Goal: Task Accomplishment & Management: Manage account settings

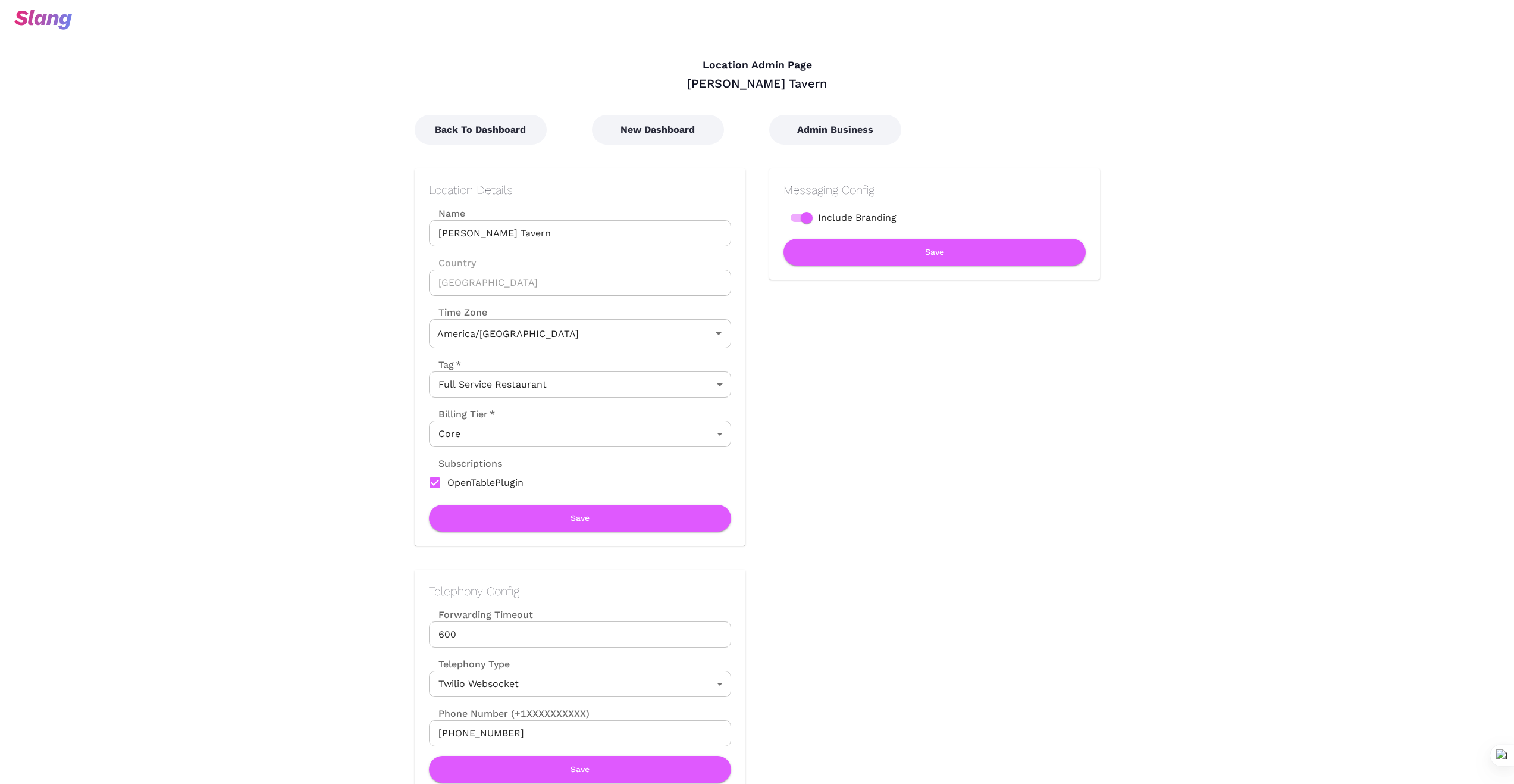
type input "Eastern Time"
click at [504, 137] on button "Back To Dashboard" at bounding box center [480, 129] width 132 height 30
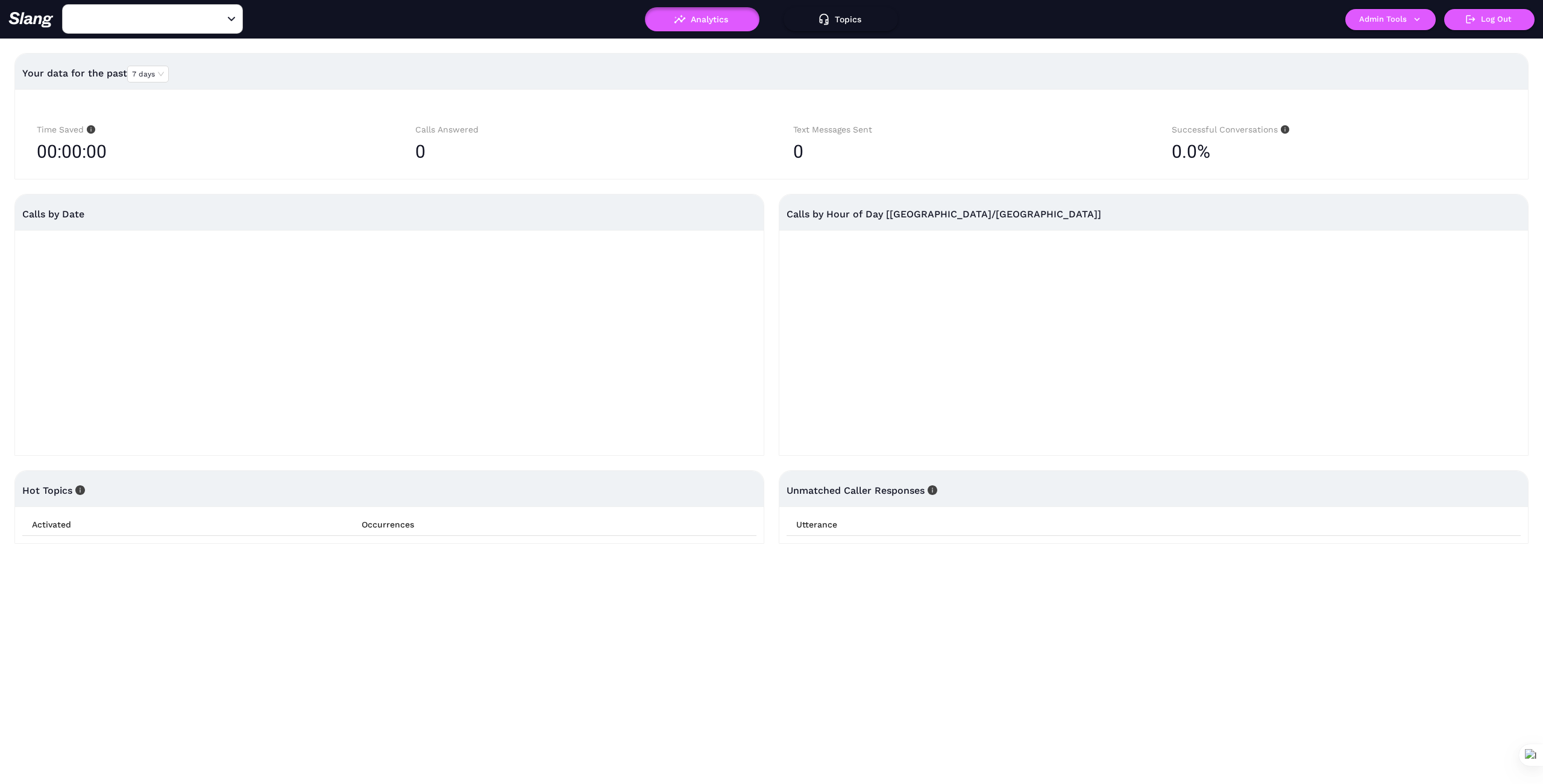
type input "[PERSON_NAME] Tavern"
click at [1422, 18] on button "Admin Tools" at bounding box center [1390, 19] width 90 height 21
click at [1411, 44] on link "Manage current business" at bounding box center [1413, 46] width 118 height 14
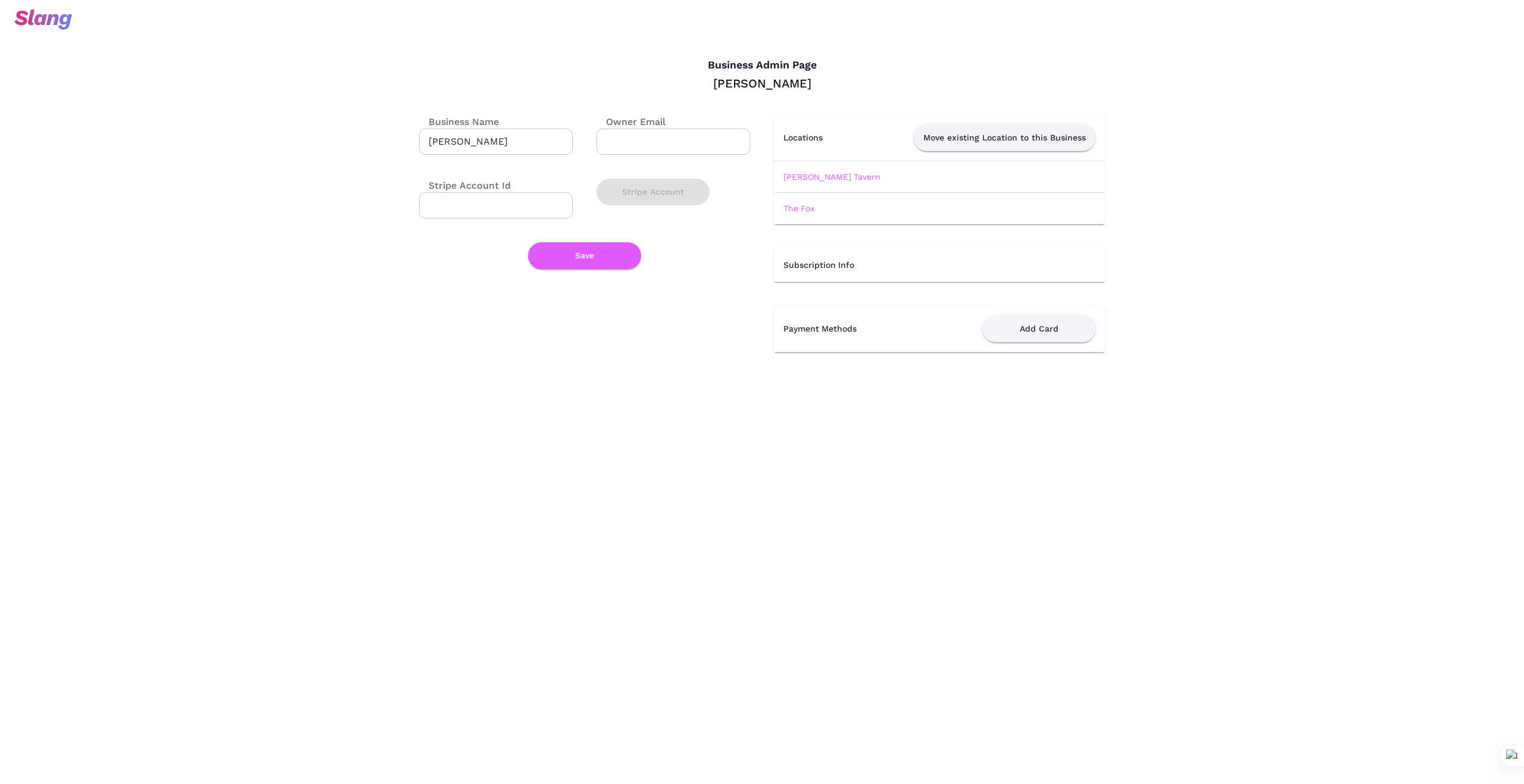
click at [1280, 621] on body "Business Admin Page [PERSON_NAME] Business Name [PERSON_NAME] ​ Owner Email ​ S…" at bounding box center [762, 392] width 1524 height 784
